Goal: Task Accomplishment & Management: Complete application form

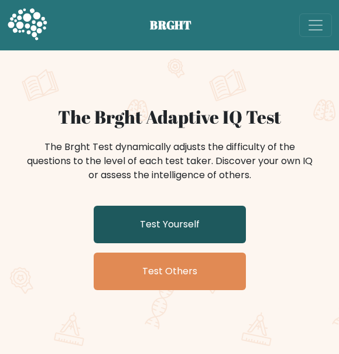
click at [189, 217] on link "Test Yourself" at bounding box center [170, 225] width 152 height 38
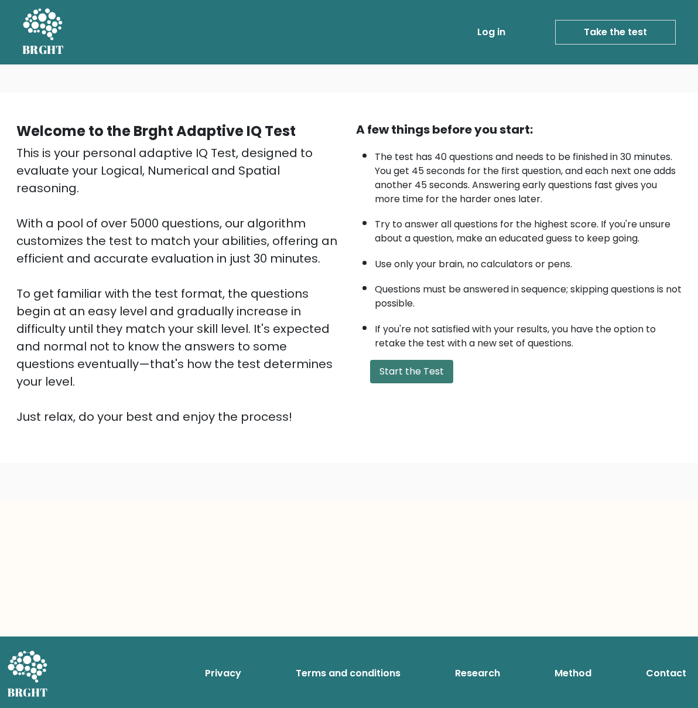
click at [339, 353] on button "Start the Test" at bounding box center [411, 371] width 83 height 23
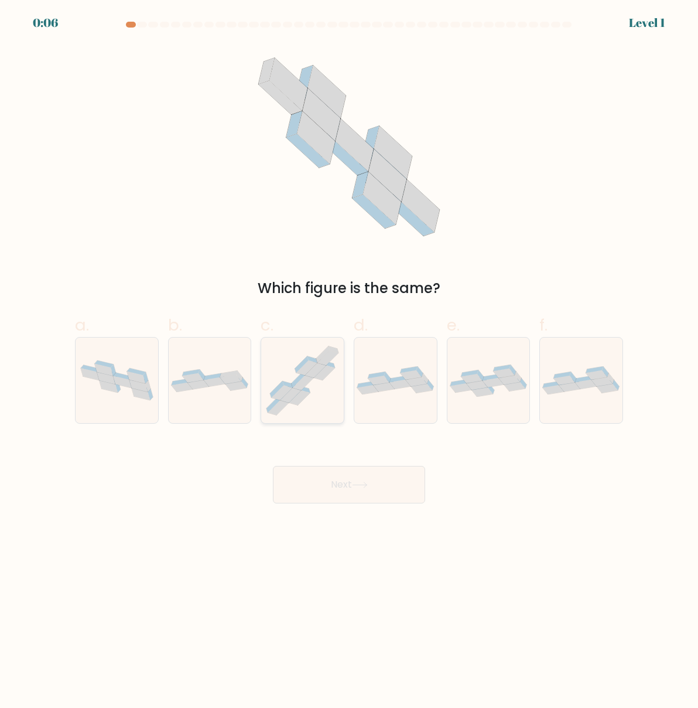
click at [312, 407] on icon at bounding box center [302, 380] width 83 height 79
click at [349, 362] on input "c." at bounding box center [349, 358] width 1 height 8
radio input "true"
click at [327, 496] on button "Next" at bounding box center [349, 485] width 152 height 38
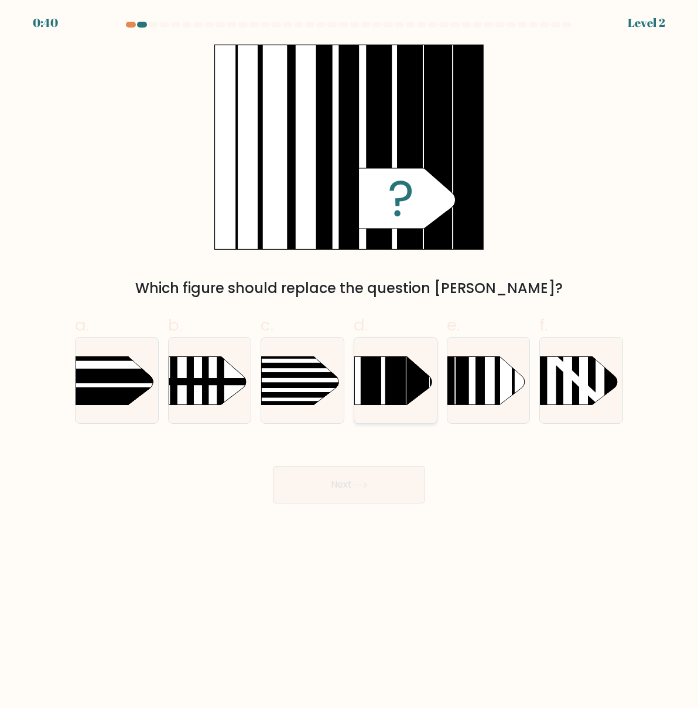
click at [364, 375] on rect at bounding box center [371, 339] width 21 height 163
click at [350, 362] on input "d." at bounding box center [349, 358] width 1 height 8
radio input "true"
click at [353, 477] on button "Next" at bounding box center [349, 485] width 152 height 38
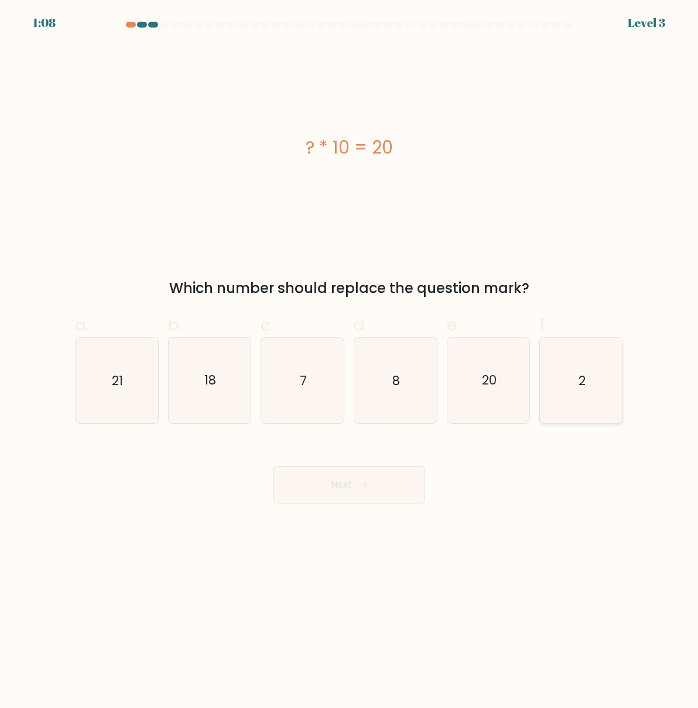
click at [582, 380] on text "2" at bounding box center [582, 380] width 7 height 17
click at [350, 362] on input "f. 2" at bounding box center [349, 358] width 1 height 8
radio input "true"
click at [340, 481] on button "Next" at bounding box center [349, 485] width 152 height 38
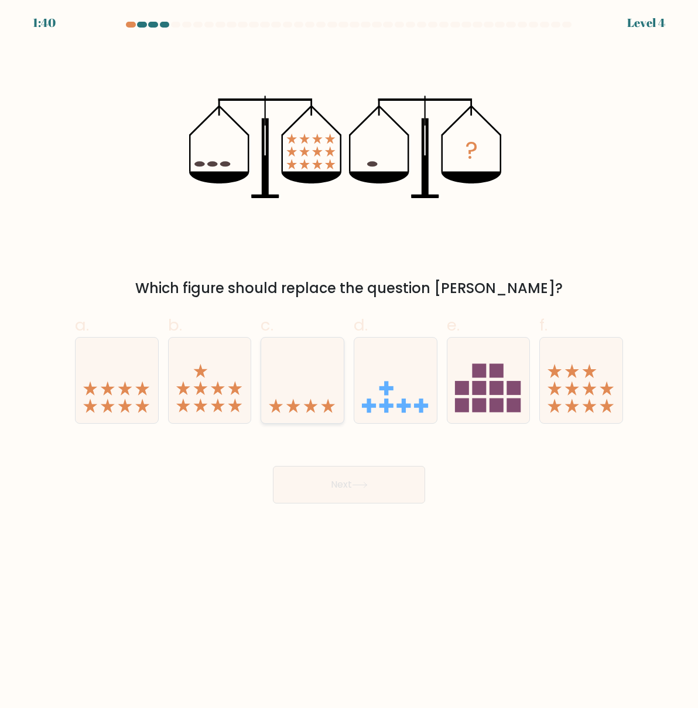
click at [302, 396] on icon at bounding box center [302, 380] width 83 height 69
click at [349, 362] on input "c." at bounding box center [349, 358] width 1 height 8
radio input "true"
click at [336, 484] on button "Next" at bounding box center [349, 485] width 152 height 38
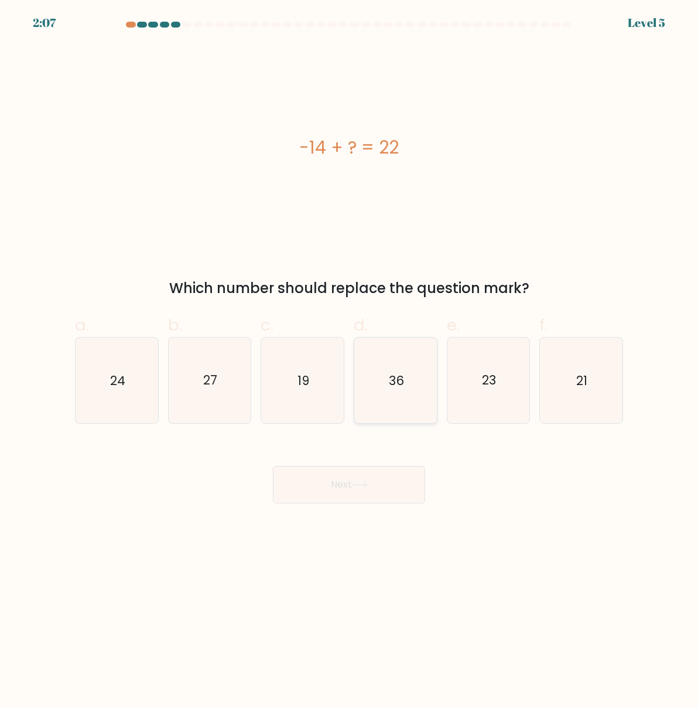
click at [386, 391] on icon "36" at bounding box center [396, 380] width 83 height 83
click at [350, 362] on input "d. 36" at bounding box center [349, 358] width 1 height 8
radio input "true"
click at [361, 475] on button "Next" at bounding box center [349, 485] width 152 height 38
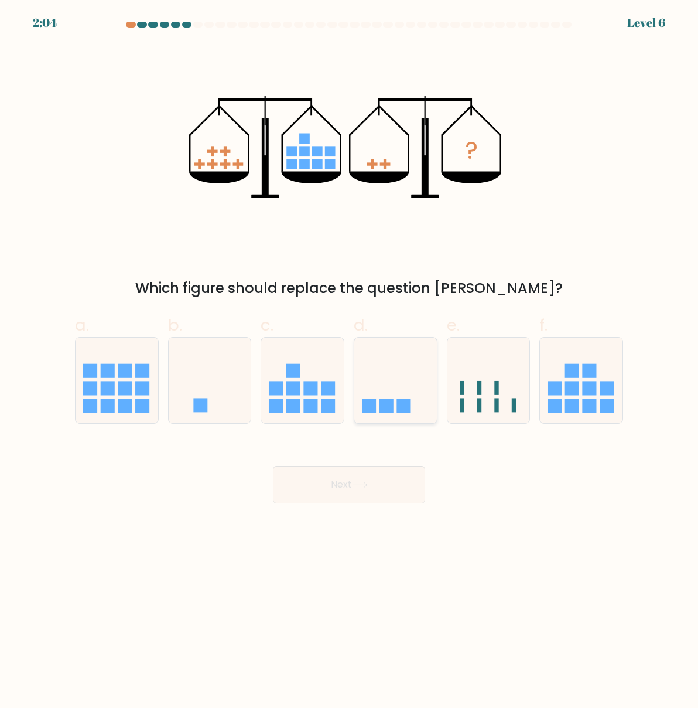
click at [398, 376] on icon at bounding box center [396, 380] width 83 height 69
click at [350, 362] on input "d." at bounding box center [349, 358] width 1 height 8
radio input "true"
click at [363, 498] on button "Next" at bounding box center [349, 485] width 152 height 38
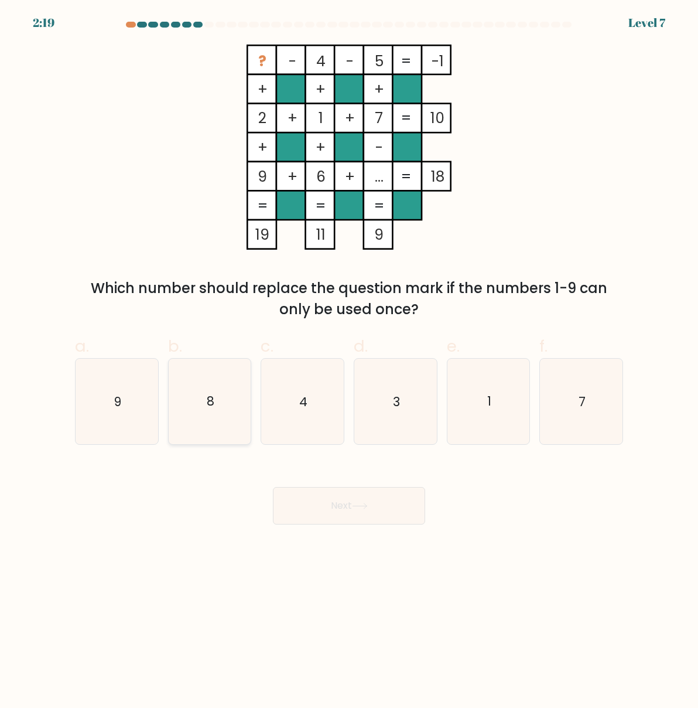
click at [207, 393] on text "8" at bounding box center [211, 401] width 8 height 17
click at [349, 362] on input "b. 8" at bounding box center [349, 358] width 1 height 8
radio input "true"
click at [322, 511] on button "Next" at bounding box center [349, 506] width 152 height 38
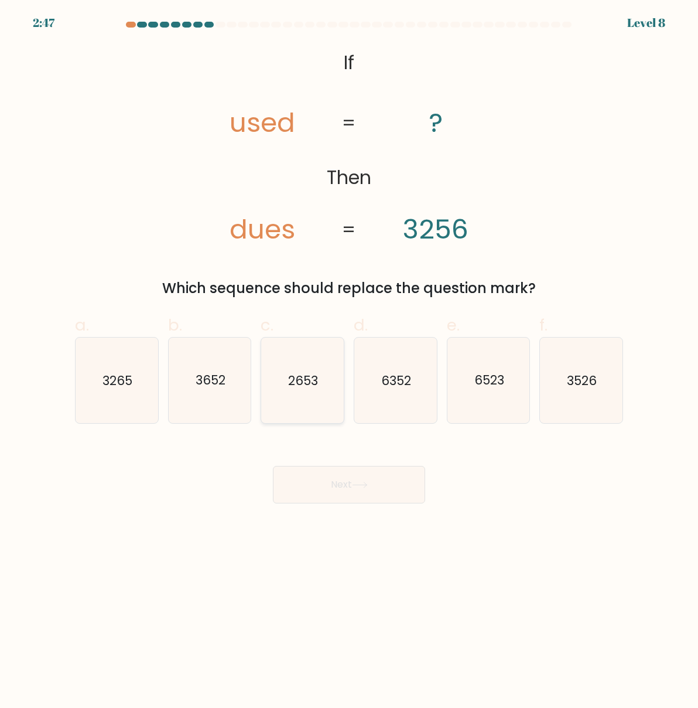
click at [286, 370] on icon "2653" at bounding box center [302, 380] width 83 height 83
click at [349, 362] on input "c. 2653" at bounding box center [349, 358] width 1 height 8
radio input "true"
click at [316, 473] on button "Next" at bounding box center [349, 485] width 152 height 38
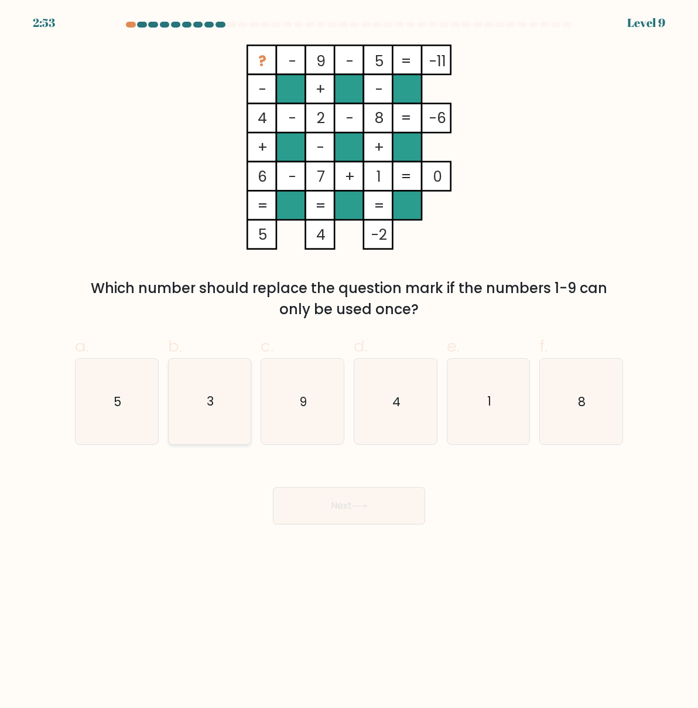
click at [216, 402] on icon "3" at bounding box center [210, 401] width 83 height 83
click at [349, 362] on input "b. 3" at bounding box center [349, 358] width 1 height 8
radio input "true"
click at [332, 502] on button "Next" at bounding box center [349, 506] width 152 height 38
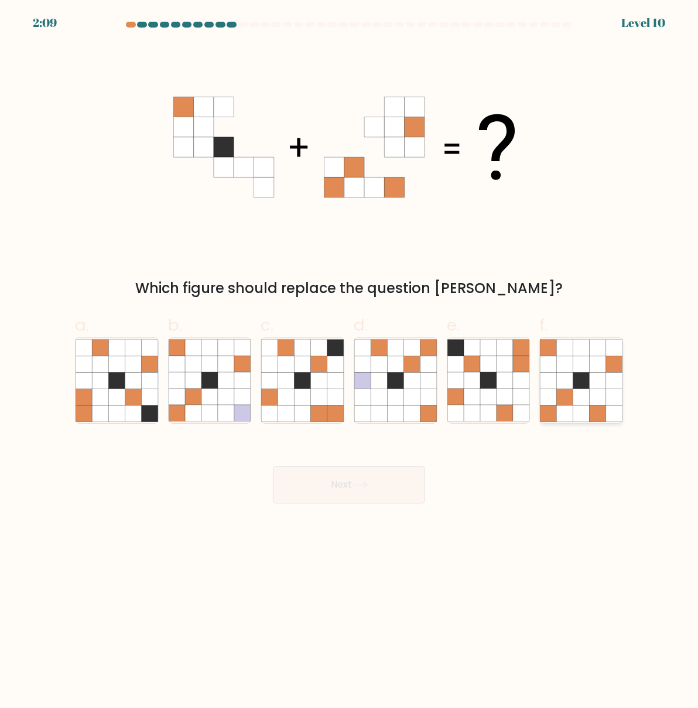
click at [598, 413] on icon at bounding box center [598, 413] width 16 height 16
click at [350, 362] on input "f." at bounding box center [349, 358] width 1 height 8
radio input "true"
click at [334, 483] on button "Next" at bounding box center [349, 485] width 152 height 38
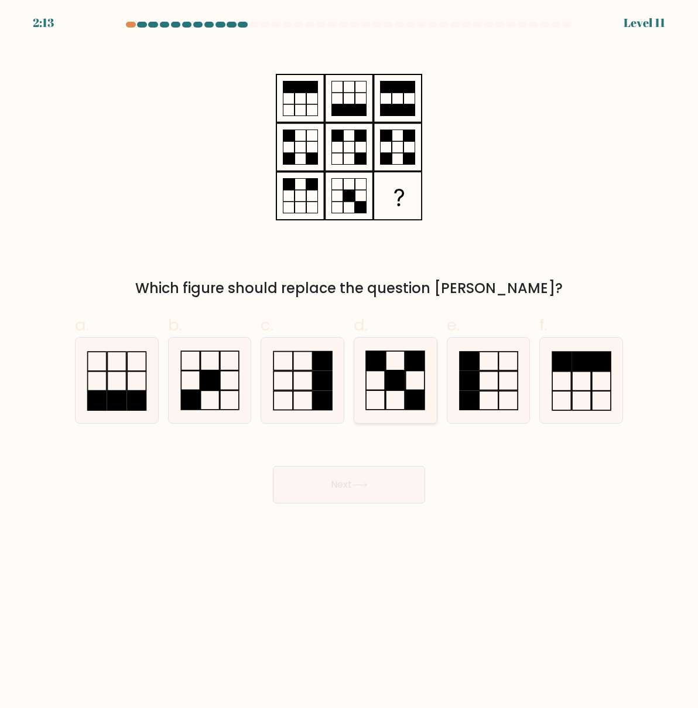
click at [391, 377] on rect at bounding box center [395, 379] width 19 height 19
click at [350, 362] on input "d." at bounding box center [349, 358] width 1 height 8
radio input "true"
click at [345, 484] on button "Next" at bounding box center [349, 485] width 152 height 38
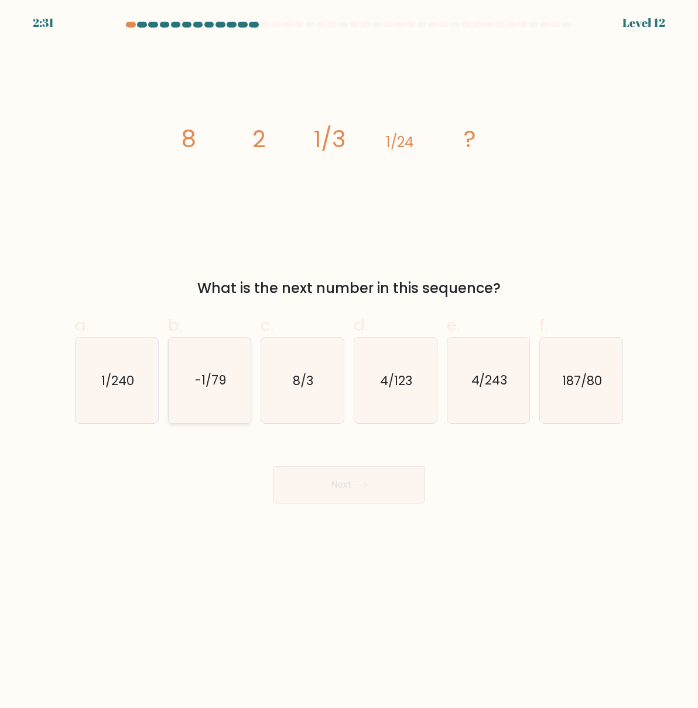
drag, startPoint x: 116, startPoint y: 373, endPoint x: 173, endPoint y: 398, distance: 62.9
click at [116, 373] on text "1/240" at bounding box center [117, 380] width 33 height 17
click at [349, 362] on input "a. 1/240" at bounding box center [349, 358] width 1 height 8
radio input "true"
click at [387, 500] on button "Next" at bounding box center [349, 485] width 152 height 38
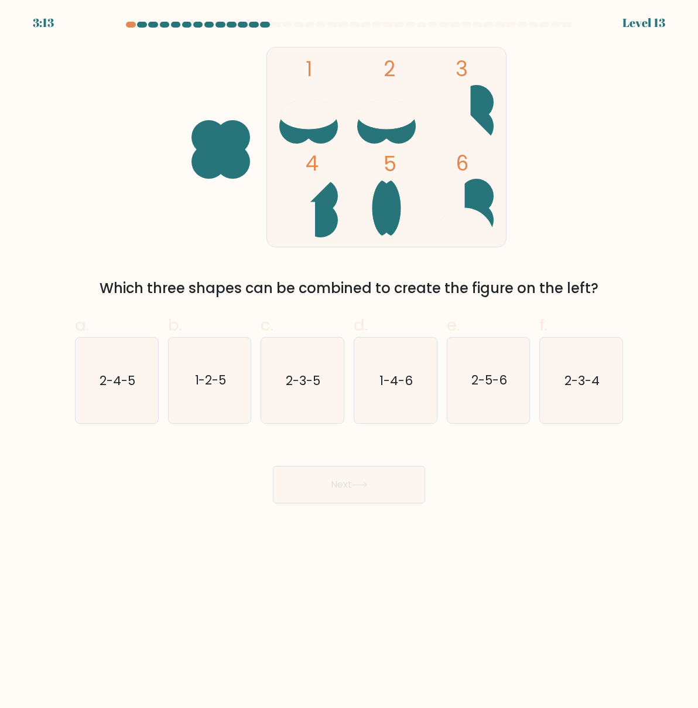
click at [382, 496] on button "Next" at bounding box center [349, 485] width 152 height 38
click at [558, 398] on icon "2-3-4" at bounding box center [581, 380] width 83 height 83
click at [350, 362] on input "f. 2-3-4" at bounding box center [349, 358] width 1 height 8
radio input "true"
click at [325, 492] on button "Next" at bounding box center [349, 485] width 152 height 38
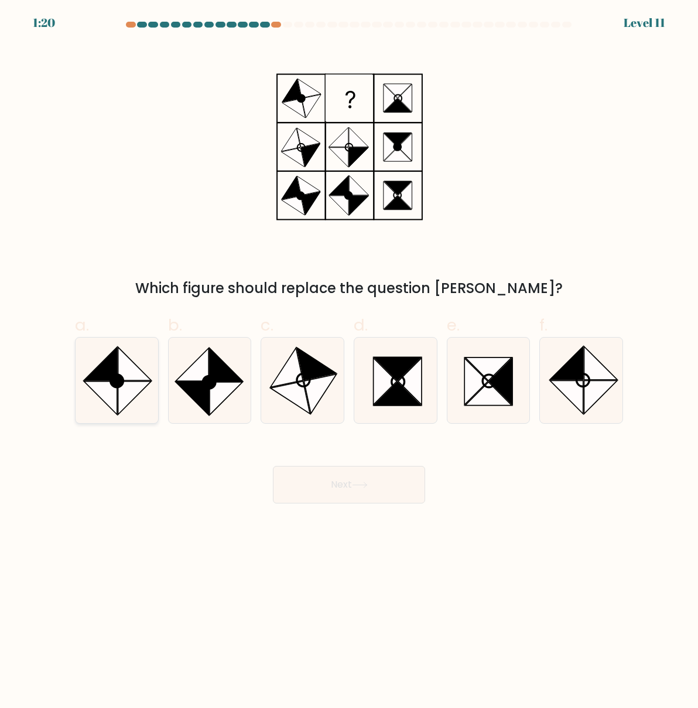
click at [113, 390] on icon at bounding box center [100, 397] width 33 height 33
click at [349, 362] on input "a." at bounding box center [349, 358] width 1 height 8
radio input "true"
click at [343, 484] on button "Next" at bounding box center [349, 485] width 152 height 38
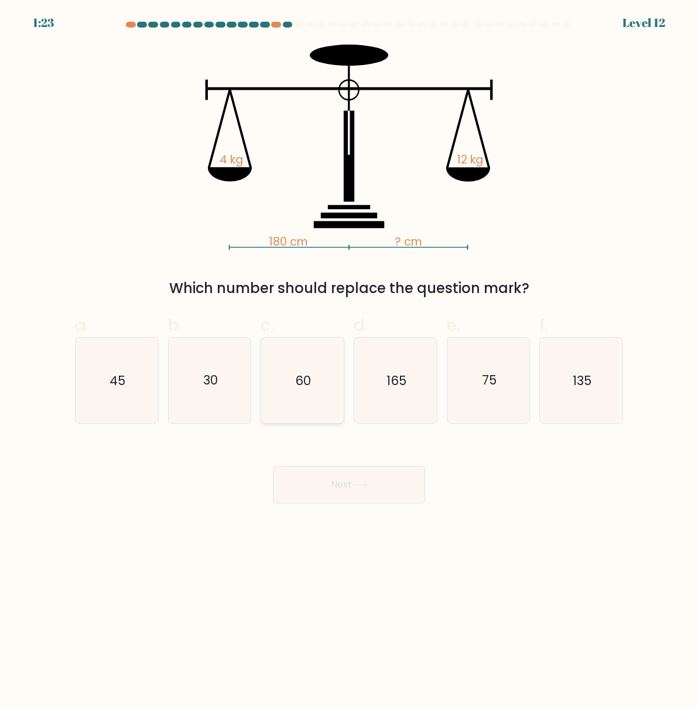
click at [300, 388] on text "60" at bounding box center [304, 380] width 16 height 17
click at [349, 362] on input "c. 60" at bounding box center [349, 358] width 1 height 8
radio input "true"
click at [332, 482] on button "Next" at bounding box center [349, 485] width 152 height 38
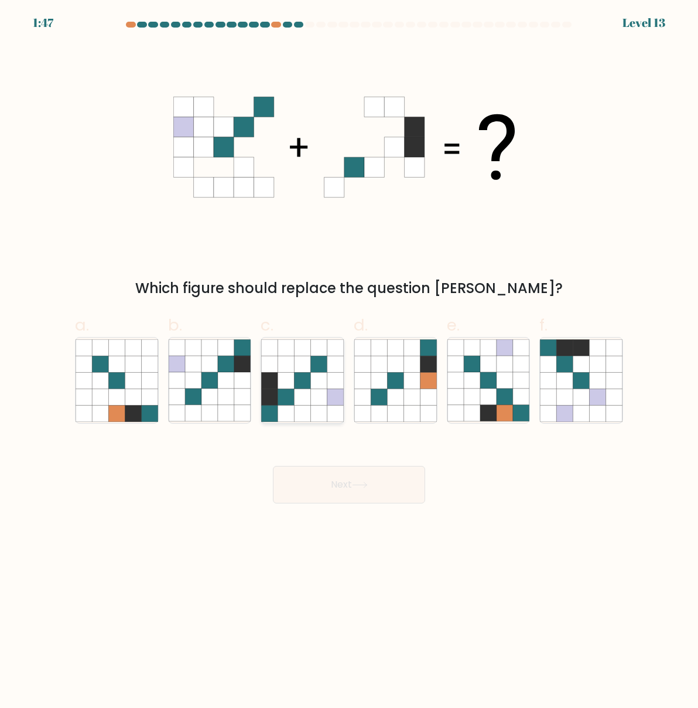
click at [302, 376] on icon at bounding box center [303, 380] width 16 height 16
click at [349, 362] on input "c." at bounding box center [349, 358] width 1 height 8
radio input "true"
drag, startPoint x: 314, startPoint y: 473, endPoint x: 25, endPoint y: 374, distance: 306.1
click at [307, 470] on button "Next" at bounding box center [349, 485] width 152 height 38
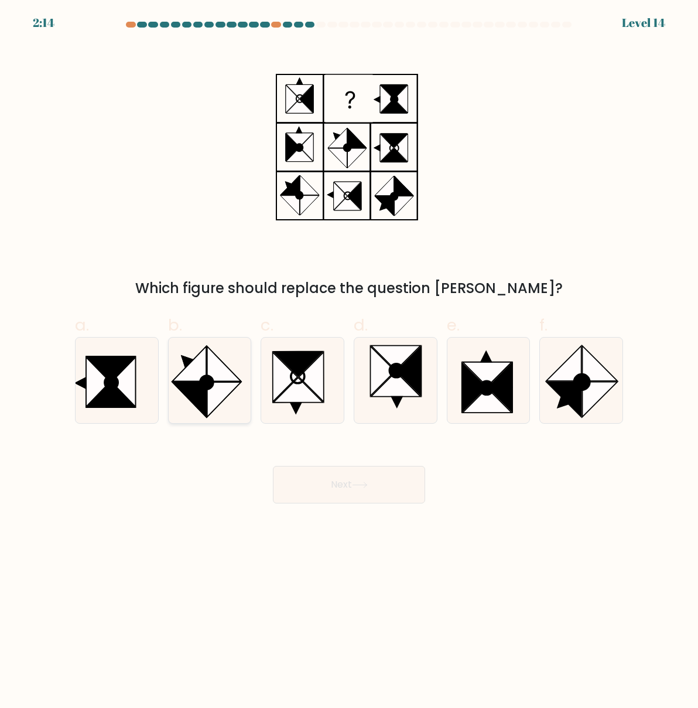
click at [204, 382] on circle at bounding box center [206, 382] width 18 height 19
click at [349, 362] on input "b." at bounding box center [349, 358] width 1 height 8
radio input "true"
click at [316, 486] on button "Next" at bounding box center [349, 485] width 152 height 38
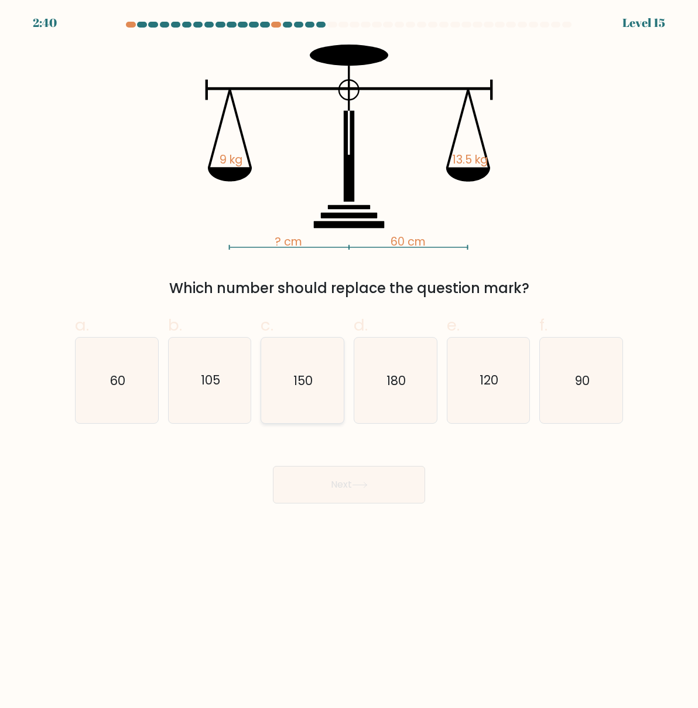
click at [309, 397] on icon "150" at bounding box center [302, 380] width 83 height 83
click at [349, 362] on input "c. 150" at bounding box center [349, 358] width 1 height 8
radio input "true"
drag, startPoint x: 330, startPoint y: 481, endPoint x: 166, endPoint y: 434, distance: 170.6
click at [166, 434] on form at bounding box center [349, 263] width 698 height 482
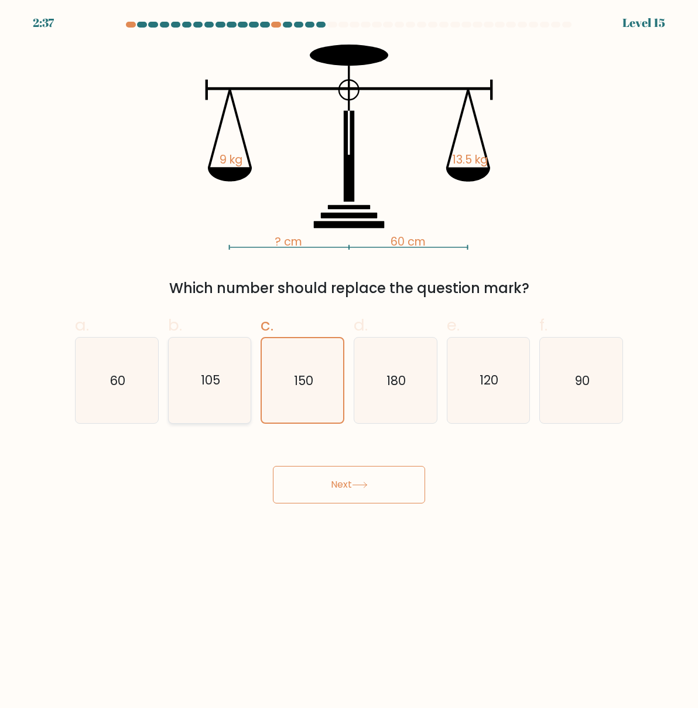
click at [205, 393] on icon "105" at bounding box center [210, 380] width 83 height 83
click at [349, 362] on input "b. 105" at bounding box center [349, 358] width 1 height 8
radio input "true"
click at [336, 486] on button "Next" at bounding box center [349, 485] width 152 height 38
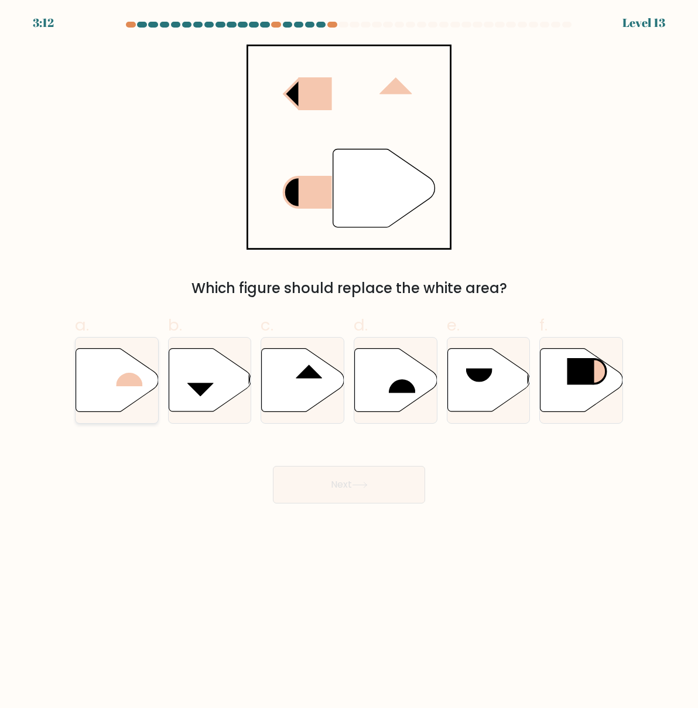
click at [135, 390] on icon at bounding box center [117, 380] width 83 height 63
click at [349, 362] on input "a." at bounding box center [349, 358] width 1 height 8
radio input "true"
click at [335, 495] on button "Next" at bounding box center [349, 485] width 152 height 38
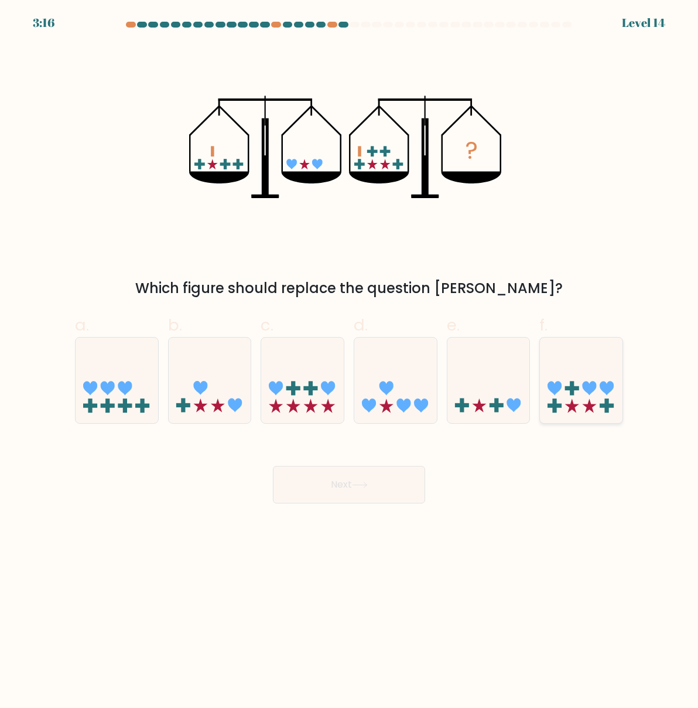
click at [605, 406] on rect at bounding box center [607, 405] width 14 height 4
click at [350, 362] on input "f." at bounding box center [349, 358] width 1 height 8
radio input "true"
click at [322, 489] on button "Next" at bounding box center [349, 485] width 152 height 38
